Goal: Task Accomplishment & Management: Manage account settings

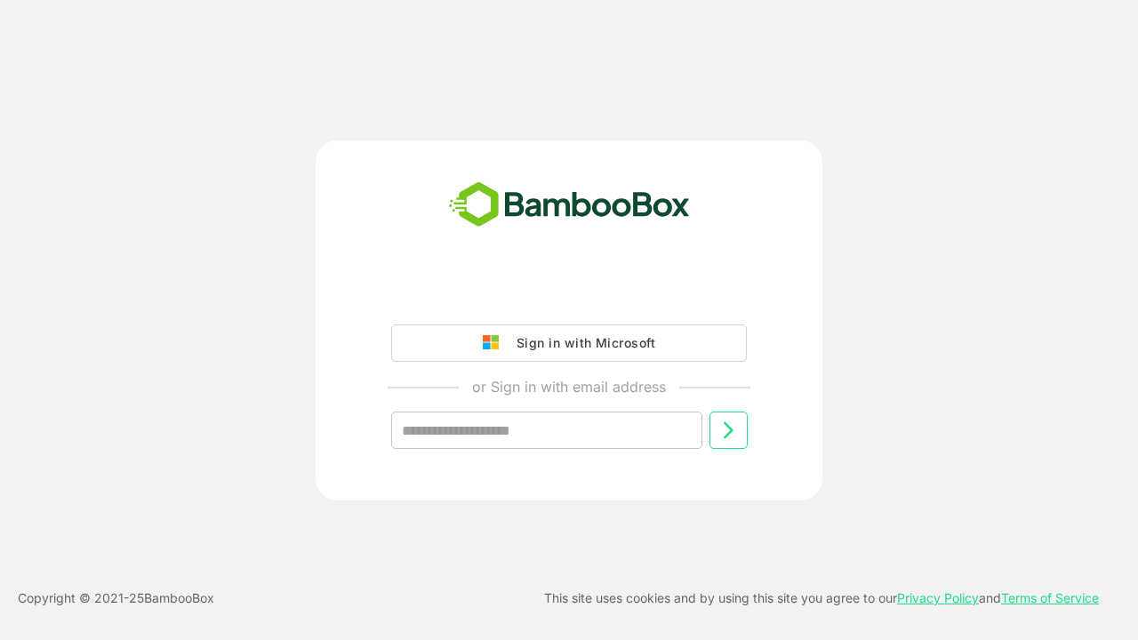
type input "**********"
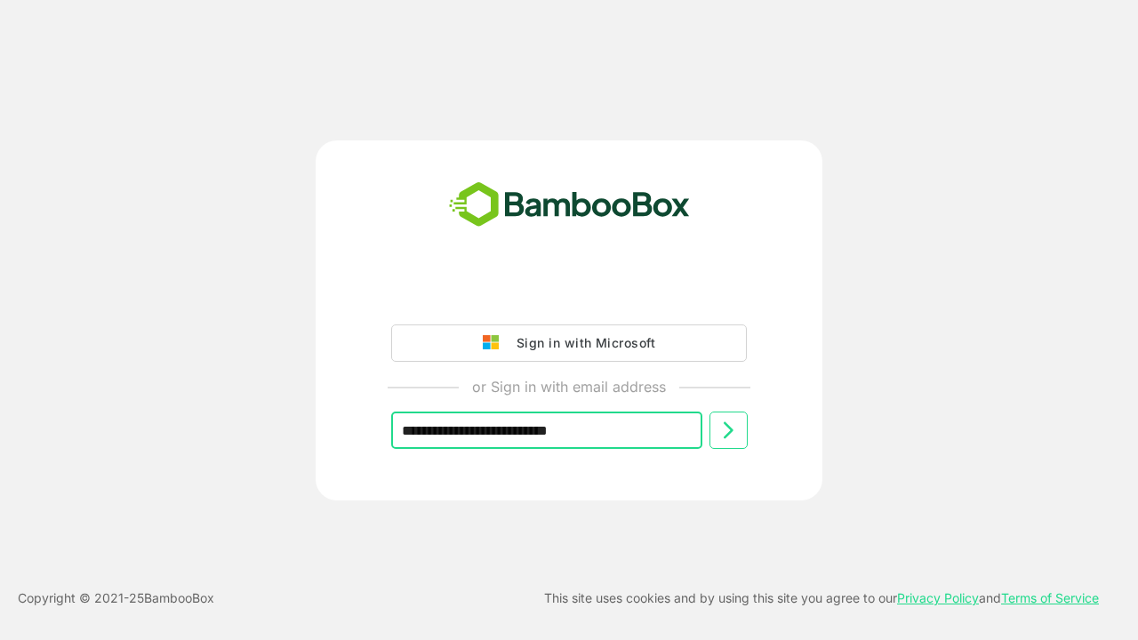
click at [728, 430] on icon at bounding box center [728, 430] width 21 height 21
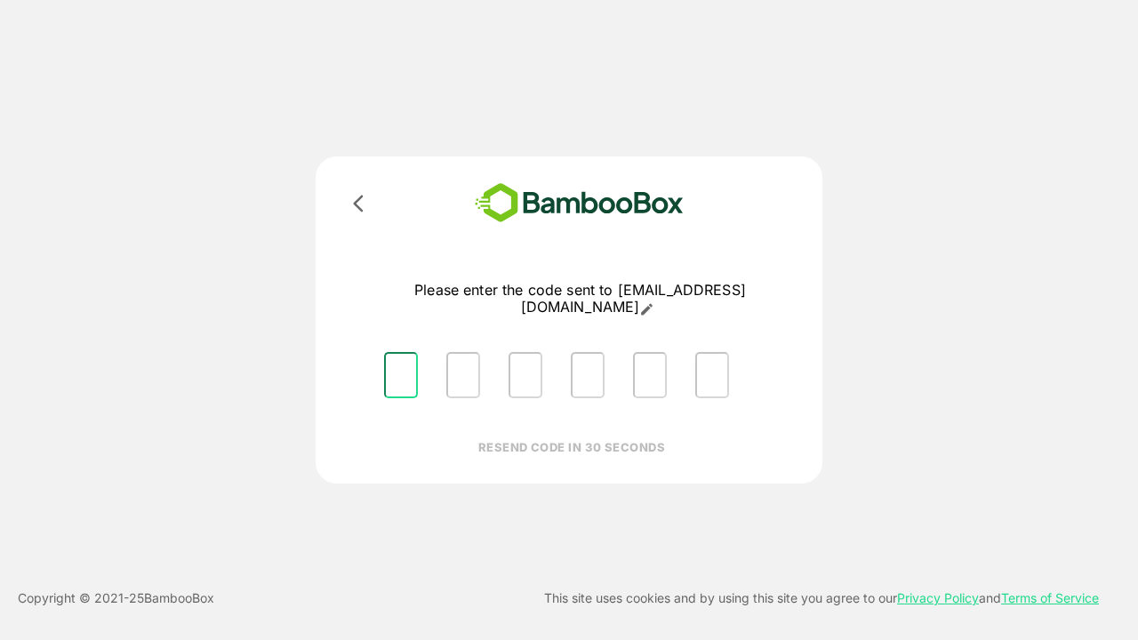
type input "*"
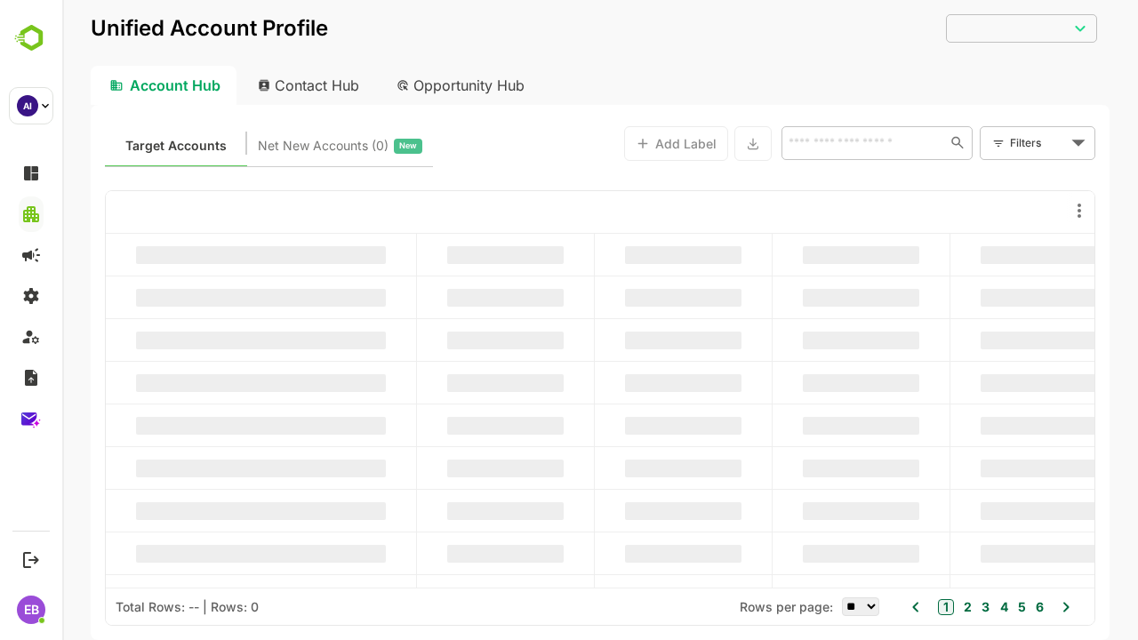
type input "**********"
